Goal: Task Accomplishment & Management: Manage account settings

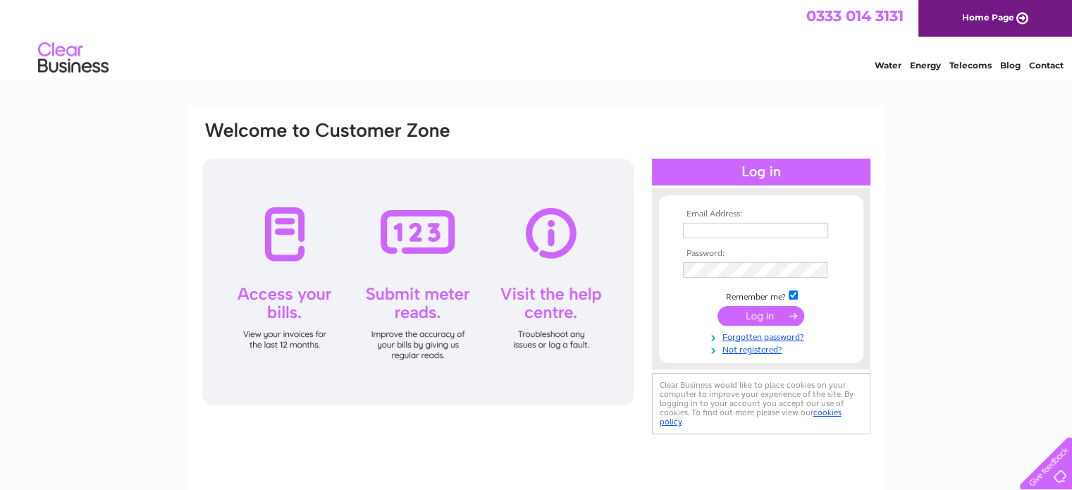
click at [705, 227] on input "text" at bounding box center [755, 231] width 145 height 16
type input "managers@ddlcarehub.co.uk"
click at [767, 316] on input "submit" at bounding box center [761, 316] width 87 height 20
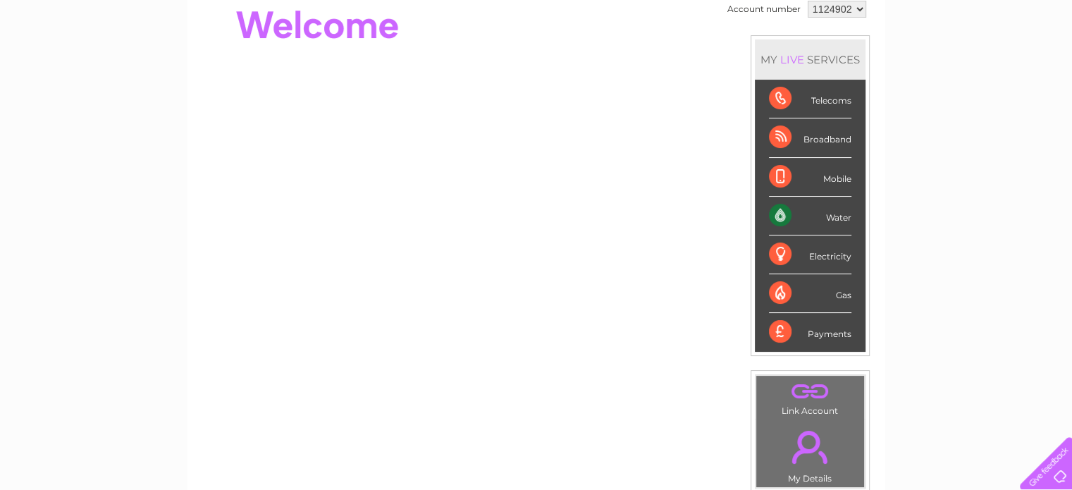
scroll to position [169, 0]
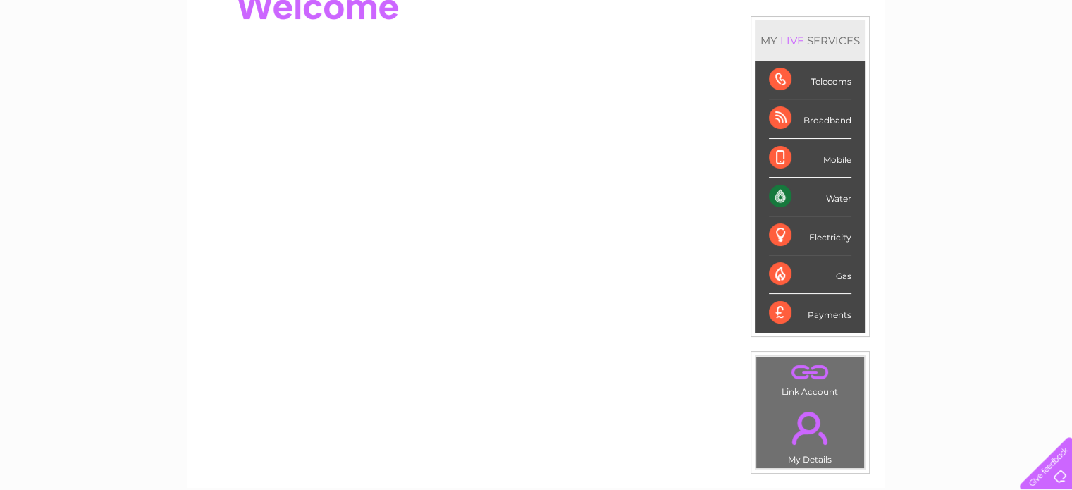
click at [813, 197] on div "Water" at bounding box center [810, 197] width 82 height 39
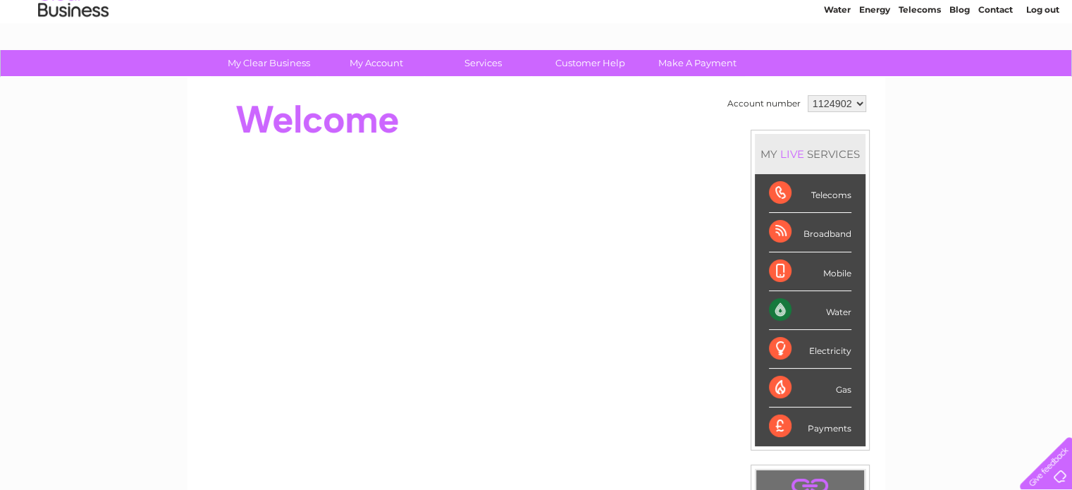
scroll to position [37, 0]
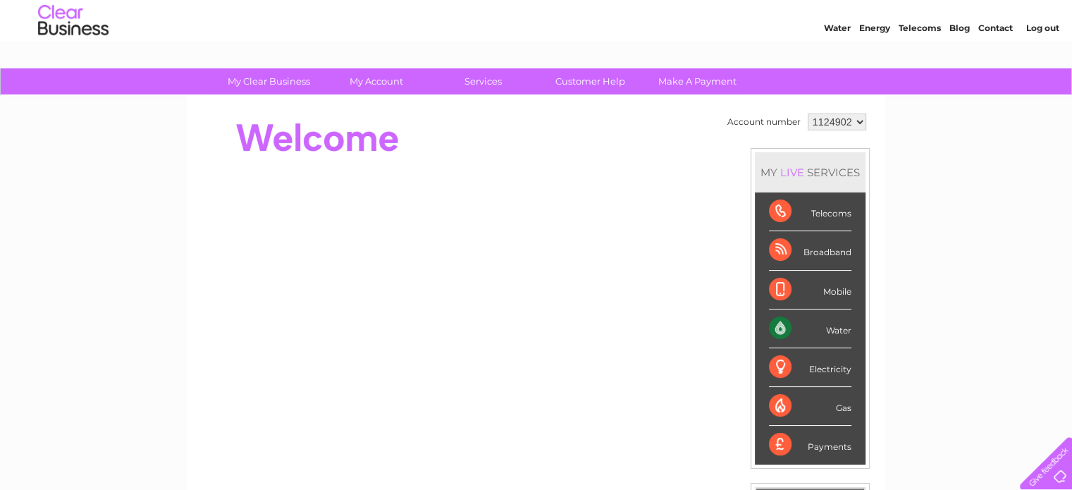
click at [839, 331] on div "Water" at bounding box center [810, 328] width 82 height 39
click at [822, 439] on div "Payments" at bounding box center [810, 445] width 82 height 38
click at [773, 448] on div "Payments" at bounding box center [810, 445] width 82 height 38
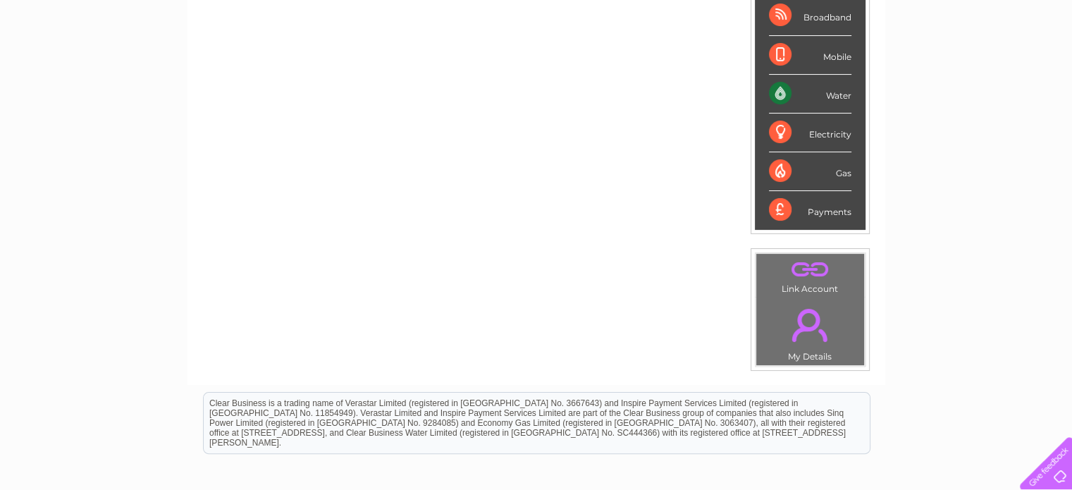
scroll to position [0, 0]
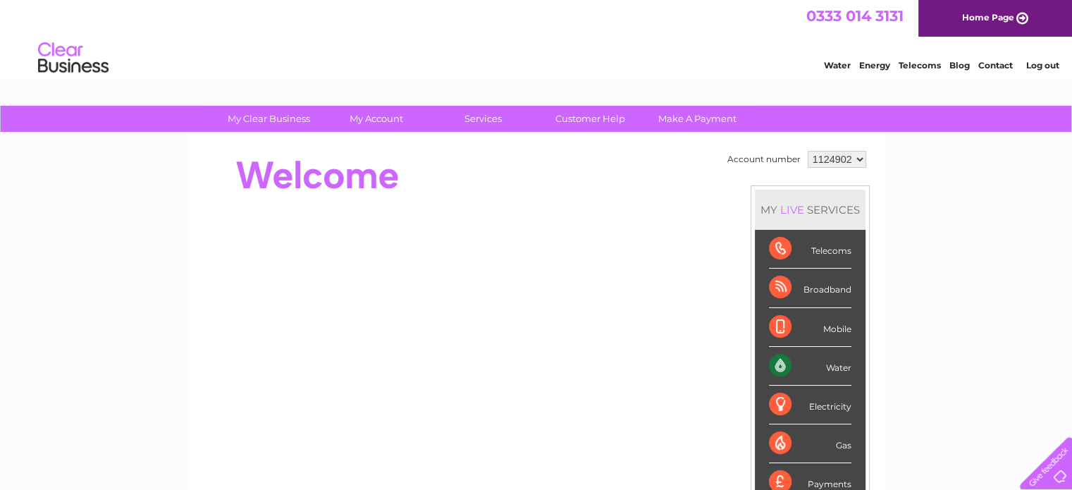
click at [856, 159] on select "1124902" at bounding box center [837, 159] width 59 height 17
click at [818, 372] on div "Water" at bounding box center [810, 366] width 82 height 39
click at [838, 365] on div "Water" at bounding box center [810, 366] width 82 height 39
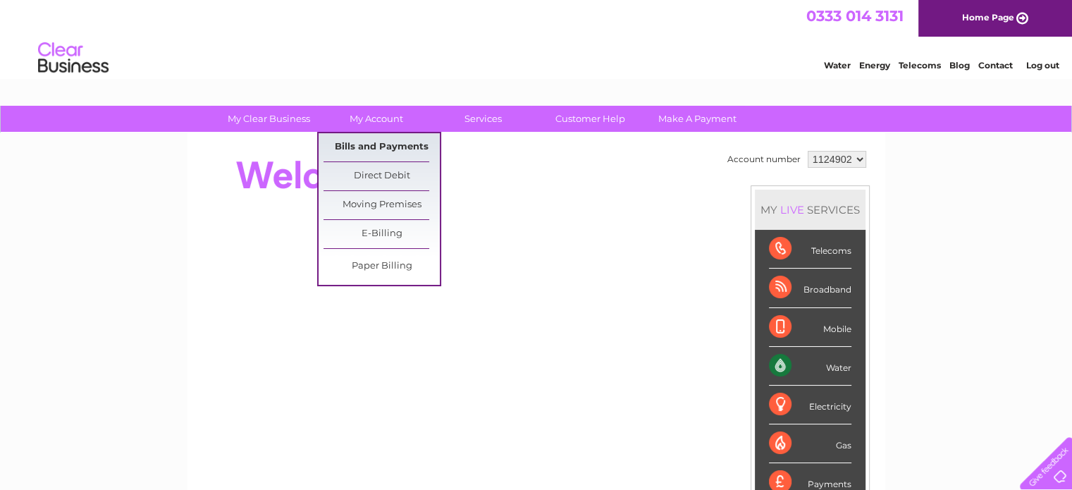
click at [369, 143] on link "Bills and Payments" at bounding box center [382, 147] width 116 height 28
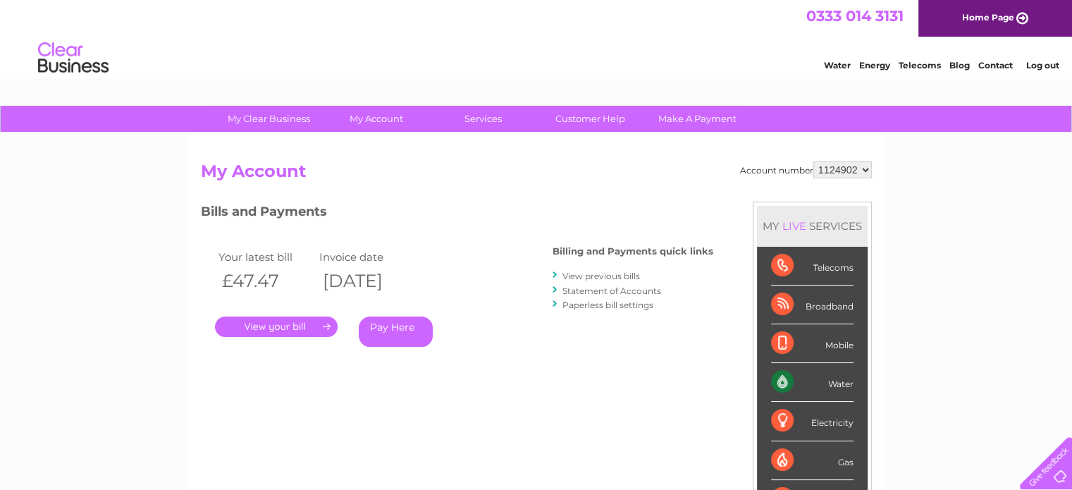
click at [276, 324] on link "." at bounding box center [276, 327] width 123 height 20
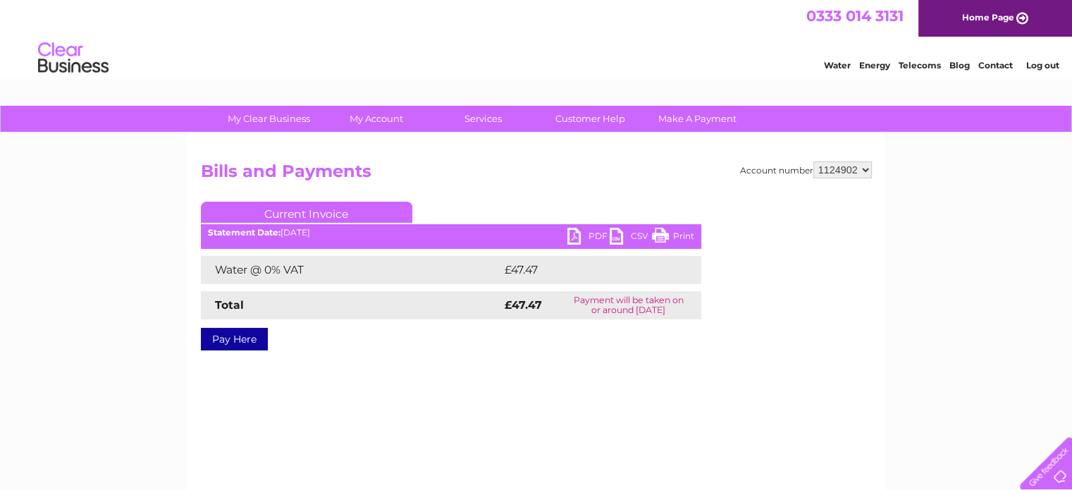
click at [598, 236] on link "PDF" at bounding box center [589, 238] width 42 height 20
click at [634, 178] on h2 "Bills and Payments" at bounding box center [536, 174] width 671 height 27
click at [1046, 66] on link "Log out" at bounding box center [1042, 65] width 33 height 11
